Goal: Task Accomplishment & Management: Use online tool/utility

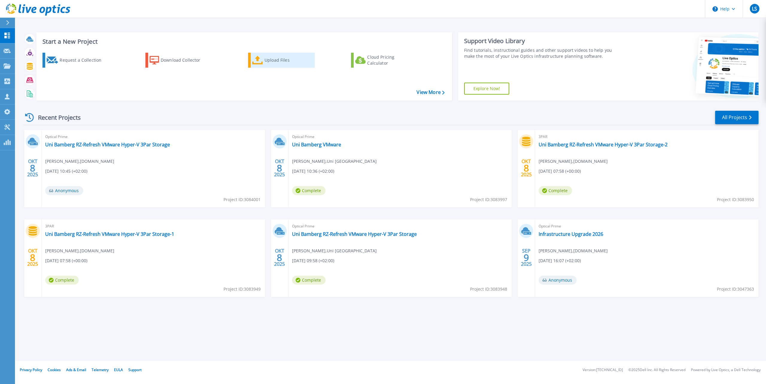
click at [270, 65] on div "Upload Files" at bounding box center [289, 60] width 48 height 12
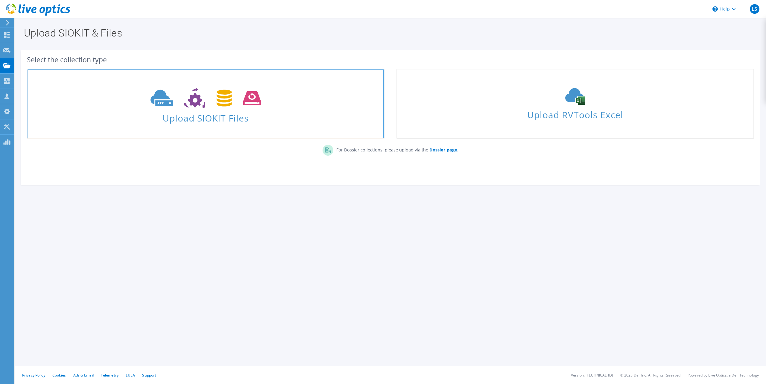
click at [154, 111] on span "Upload SIOKIT Files" at bounding box center [206, 116] width 357 height 13
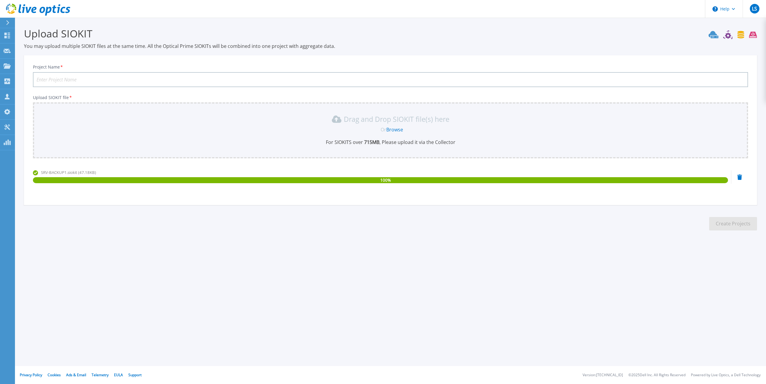
click at [161, 82] on input "Project Name *" at bounding box center [391, 79] width 716 height 15
type input "TELC Optical Prime 24H"
click at [723, 223] on button "Create Projects" at bounding box center [734, 223] width 48 height 13
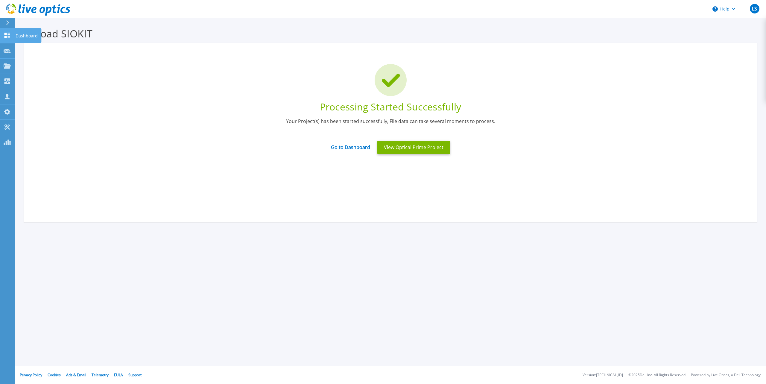
click at [8, 34] on icon at bounding box center [7, 36] width 7 height 6
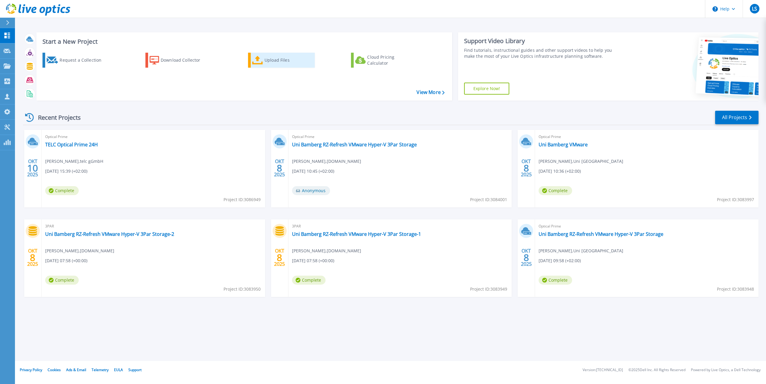
click at [260, 59] on icon at bounding box center [257, 60] width 11 height 9
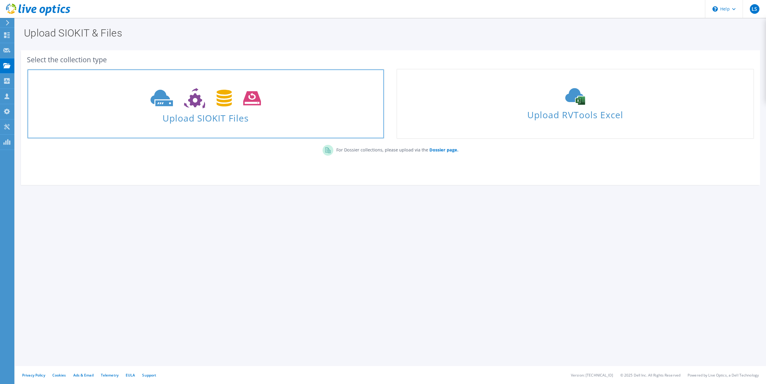
click at [304, 113] on span "Upload SIOKIT Files" at bounding box center [206, 116] width 357 height 13
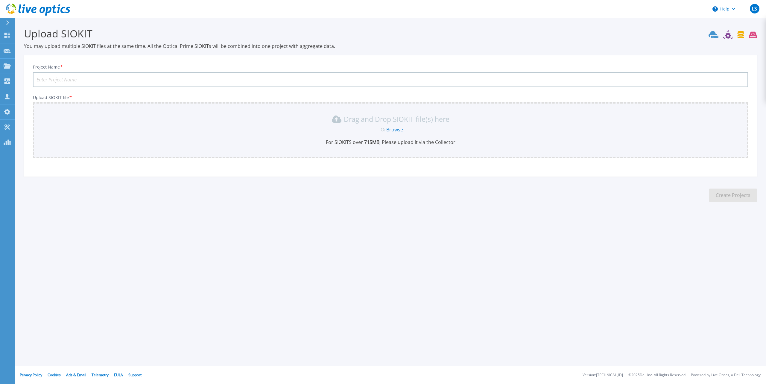
click at [130, 80] on input "Project Name *" at bounding box center [391, 79] width 716 height 15
type input "TELC Optical Prime 7D"
click at [388, 113] on div "Drag and Drop SIOKIT file(s) here Or Browse For SIOKITS over 715 MB , Please up…" at bounding box center [391, 130] width 716 height 56
click at [392, 125] on div "Drag and Drop SIOKIT file(s) here Or Browse For SIOKITS over 715 MB , Please up…" at bounding box center [391, 129] width 708 height 31
click at [392, 126] on div "Drag and Drop SIOKIT file(s) here Or Browse For SIOKITS over 715 MB , Please up…" at bounding box center [391, 129] width 708 height 31
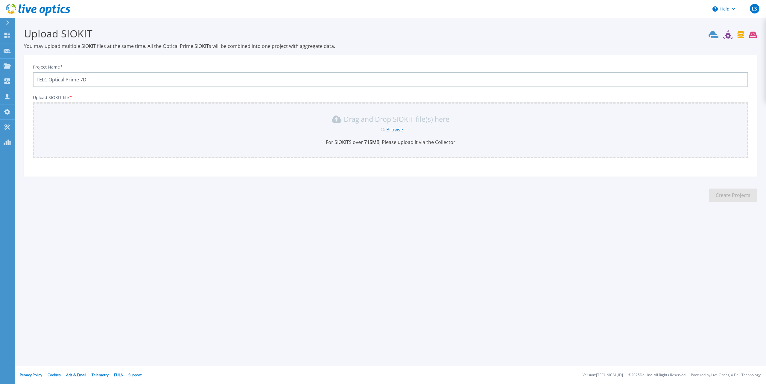
click at [393, 128] on link "Browse" at bounding box center [394, 129] width 17 height 7
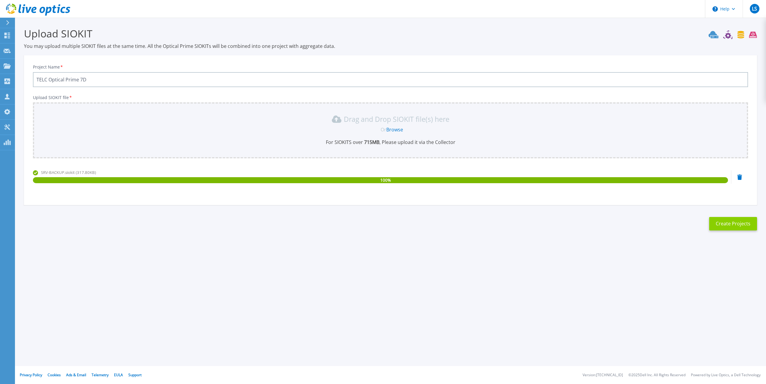
click at [742, 224] on button "Create Projects" at bounding box center [734, 223] width 48 height 13
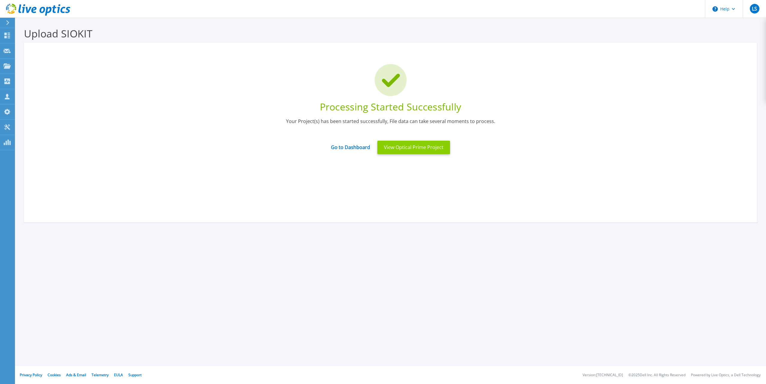
click at [420, 153] on button "View Optical Prime Project" at bounding box center [414, 147] width 73 height 13
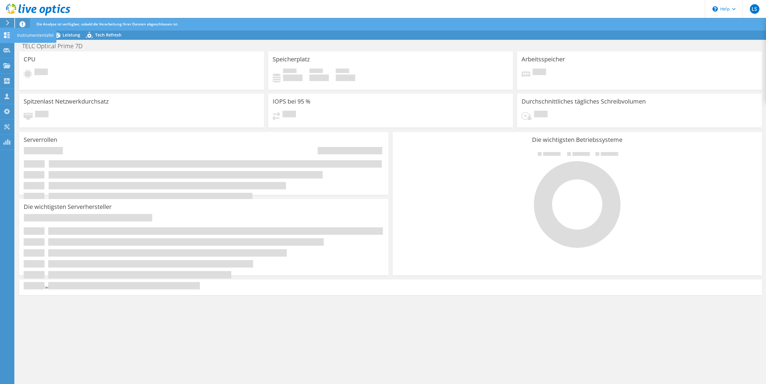
click at [6, 35] on icon at bounding box center [6, 35] width 7 height 6
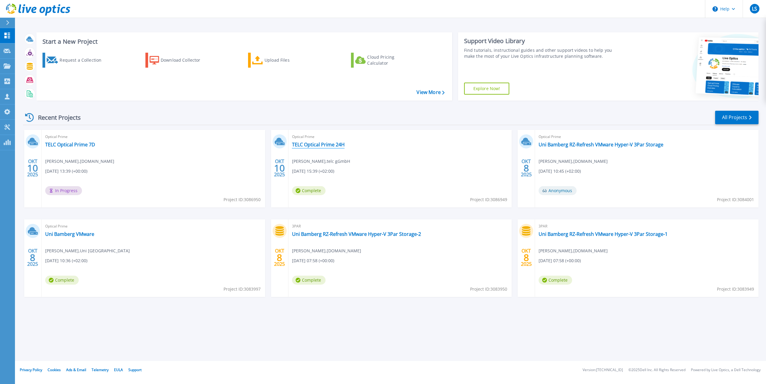
click at [324, 144] on link "TELC Optical Prime 24H" at bounding box center [318, 145] width 53 height 6
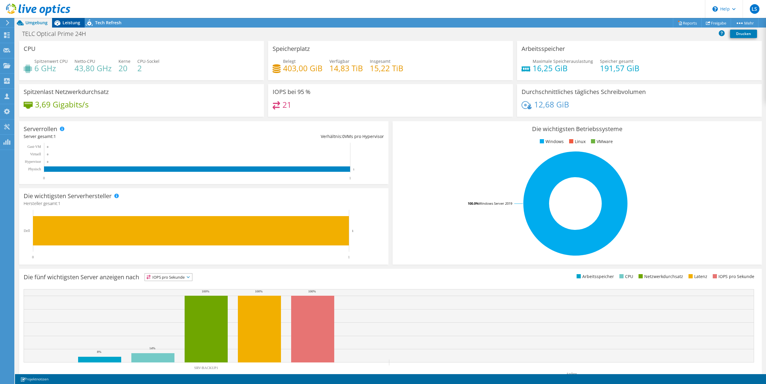
click at [67, 25] on span "Leistung" at bounding box center [72, 23] width 18 height 6
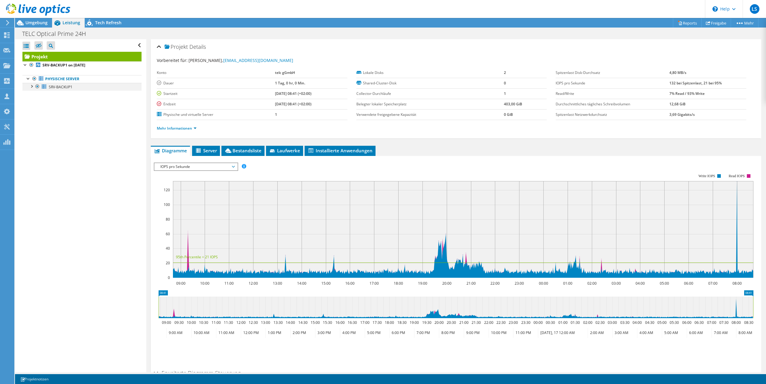
click at [31, 87] on div at bounding box center [31, 86] width 6 height 6
click at [71, 96] on link "8 C:" at bounding box center [81, 95] width 119 height 8
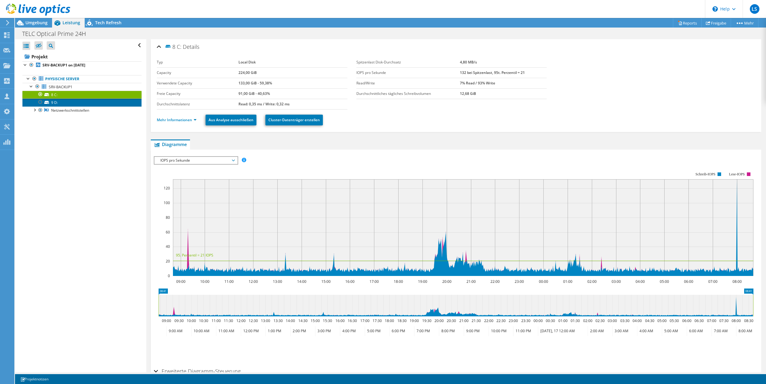
click at [67, 101] on link "9 D:" at bounding box center [81, 102] width 119 height 8
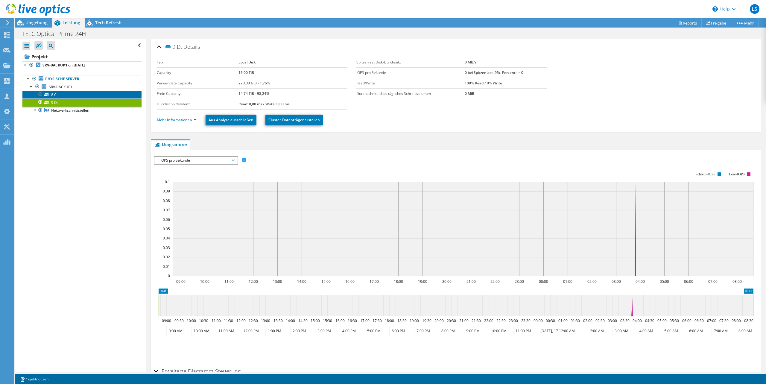
click at [77, 97] on link "8 C:" at bounding box center [81, 95] width 119 height 8
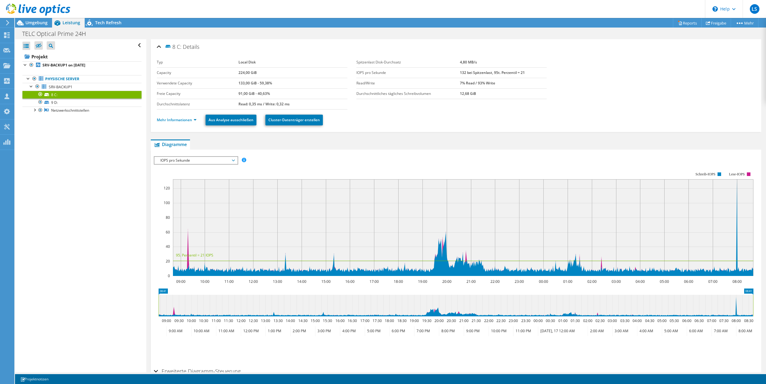
click at [37, 16] on link at bounding box center [38, 14] width 64 height 5
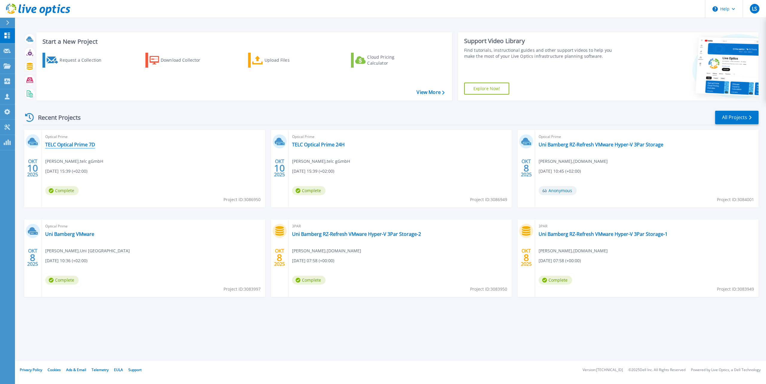
click at [66, 146] on link "TELC Optical Prime 7D" at bounding box center [70, 145] width 50 height 6
